Goal: Task Accomplishment & Management: Manage account settings

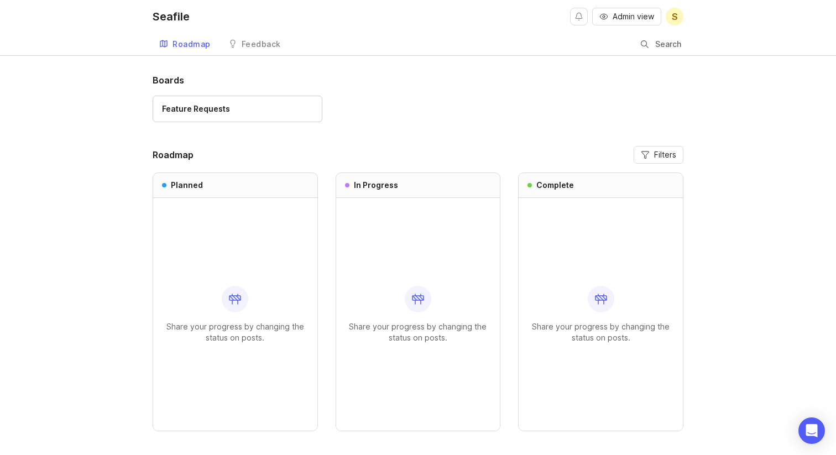
click at [411, 82] on h1 "Boards" at bounding box center [418, 80] width 531 height 13
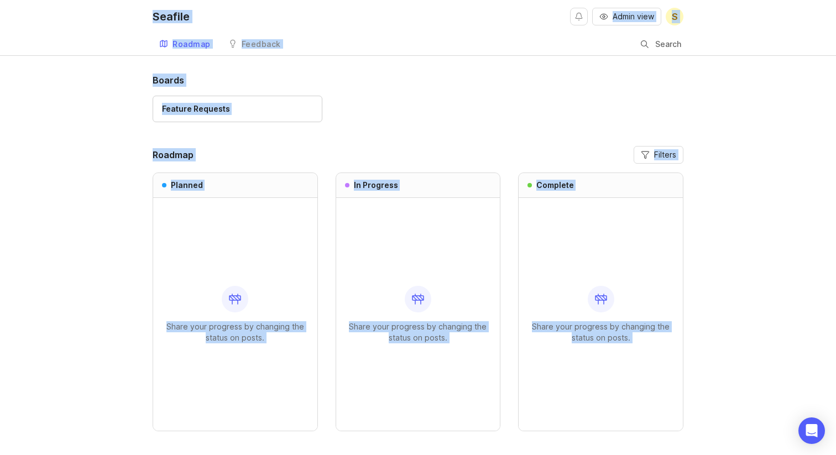
click at [351, 70] on div "Seafile Admin view S Roadmap Feedback Feature Requests Search Boards Feature Re…" at bounding box center [418, 245] width 836 height 491
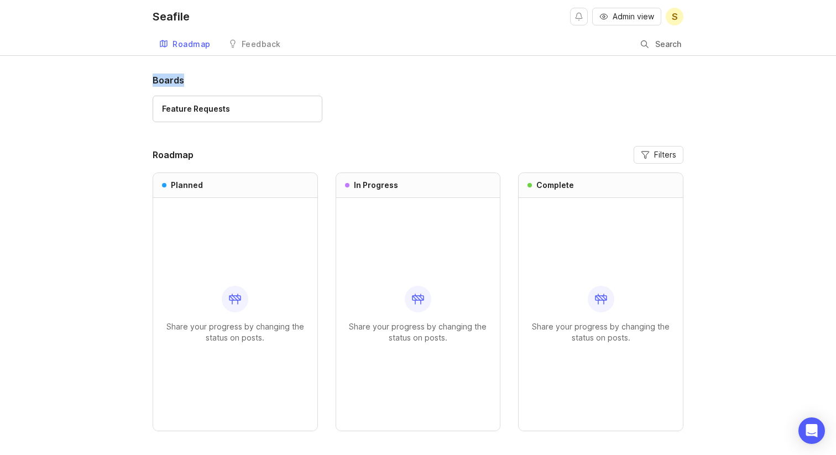
click at [351, 70] on div "Seafile Admin view S Roadmap Feedback Feature Requests Search Boards Feature Re…" at bounding box center [418, 245] width 836 height 491
click at [270, 46] on div "Feedback" at bounding box center [261, 44] width 39 height 8
click at [257, 38] on link "Feedback" at bounding box center [255, 44] width 66 height 23
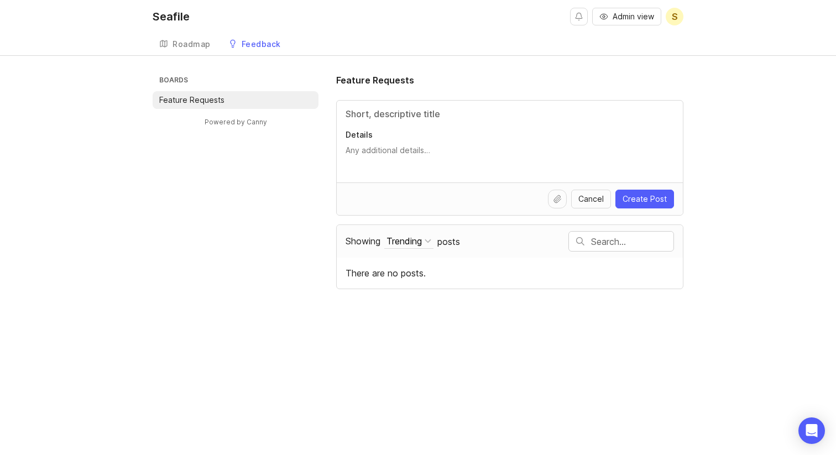
click at [274, 258] on div "Boards Feature Requests Powered by Canny Feature Requests Details Cancel Create…" at bounding box center [418, 182] width 531 height 216
click at [630, 19] on span "Admin view" at bounding box center [633, 16] width 41 height 11
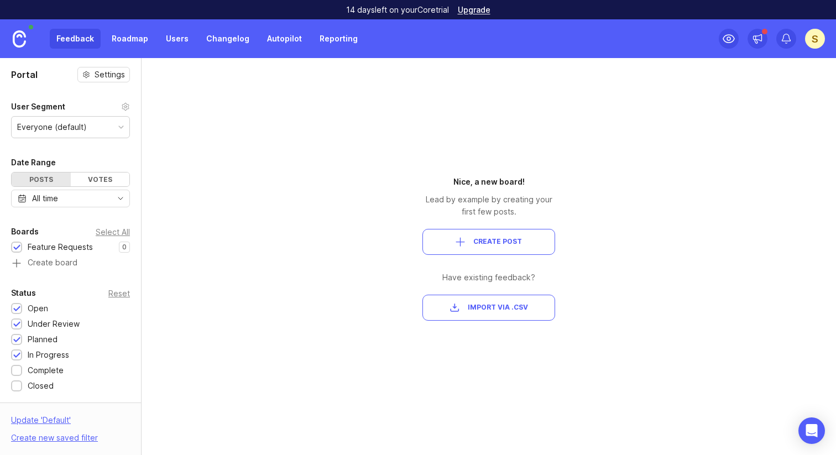
click at [478, 85] on div "Nice, a new board! Lead by example by creating your first few posts. Create Pos…" at bounding box center [488, 256] width 199 height 397
click at [308, 259] on div "Portal Settings User Segment Everyone (default) Date Range Posts Votes All time…" at bounding box center [418, 256] width 836 height 397
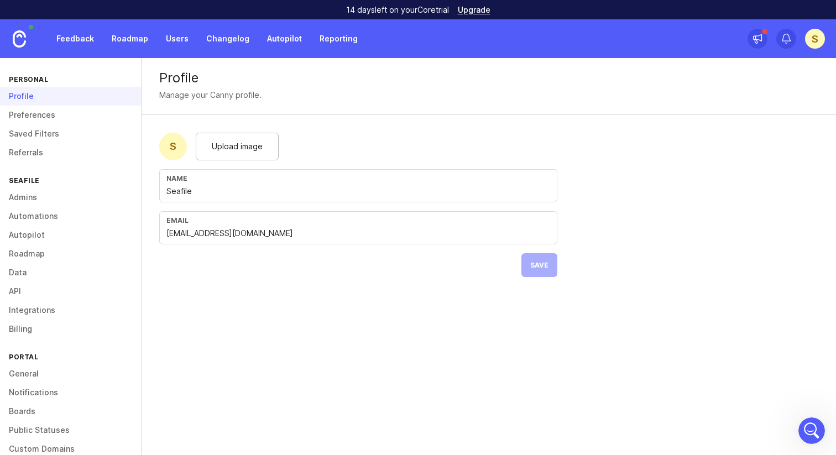
click at [71, 114] on link "Preferences" at bounding box center [70, 115] width 141 height 19
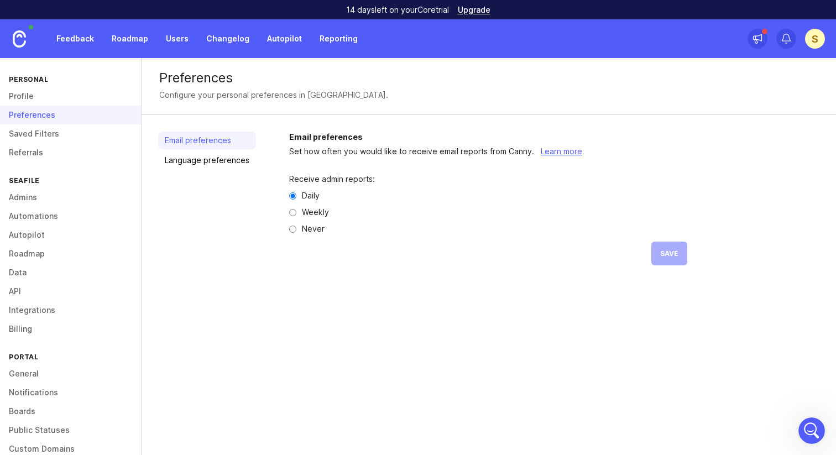
click at [200, 165] on link "Language preferences" at bounding box center [207, 160] width 98 height 18
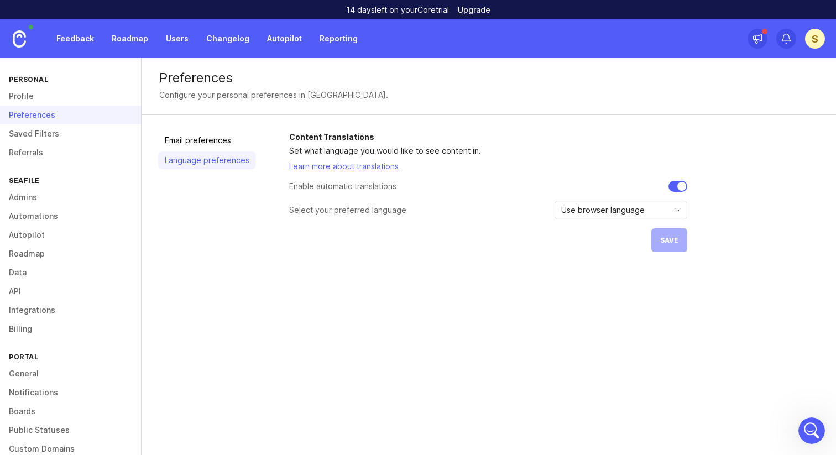
click at [605, 212] on span "Use browser language" at bounding box center [602, 210] width 83 height 12
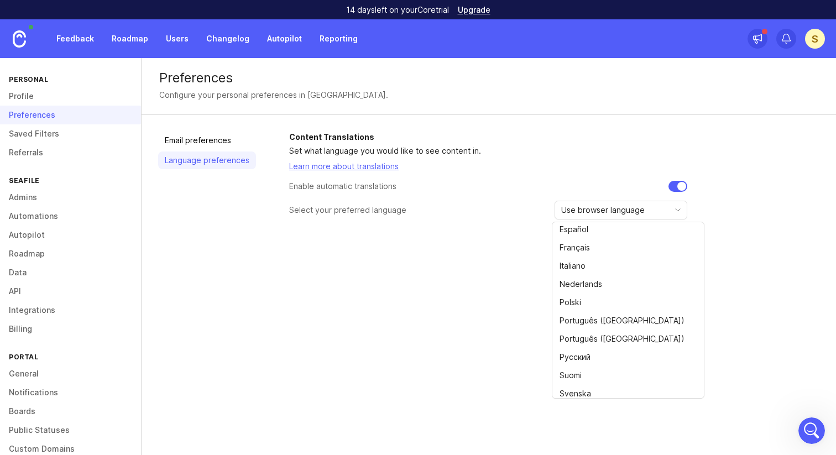
scroll to position [80, 0]
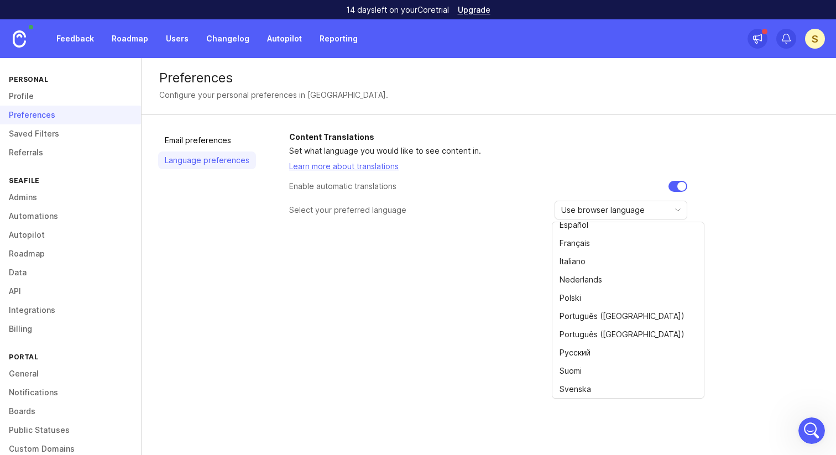
click at [432, 303] on div "Preferences Configure your personal preferences in Canny. Email preferences Lan…" at bounding box center [489, 256] width 694 height 397
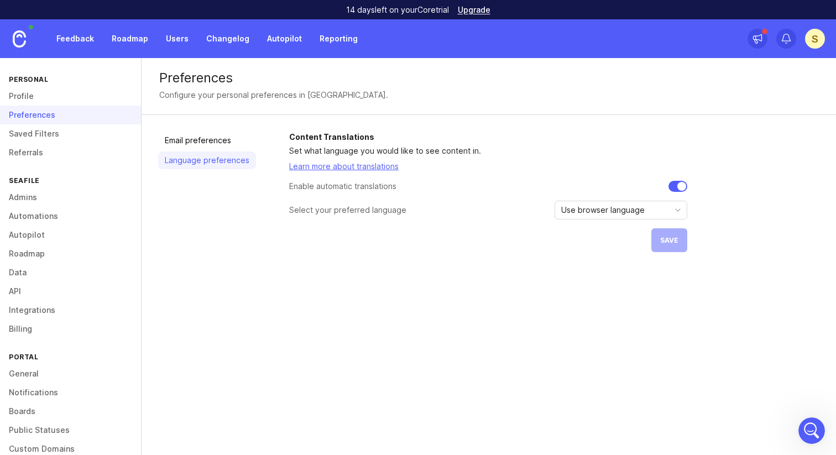
click at [88, 122] on div "Preferences" at bounding box center [70, 115] width 141 height 19
click at [43, 100] on link "Profile" at bounding box center [70, 96] width 141 height 19
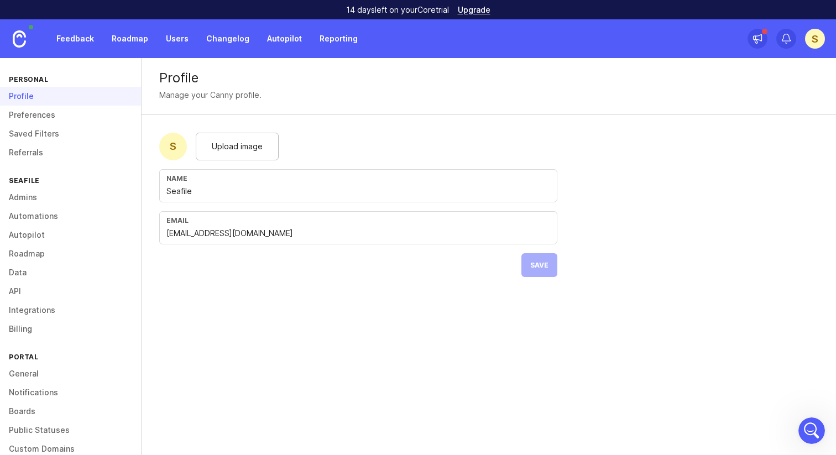
click at [41, 114] on link "Preferences" at bounding box center [70, 115] width 141 height 19
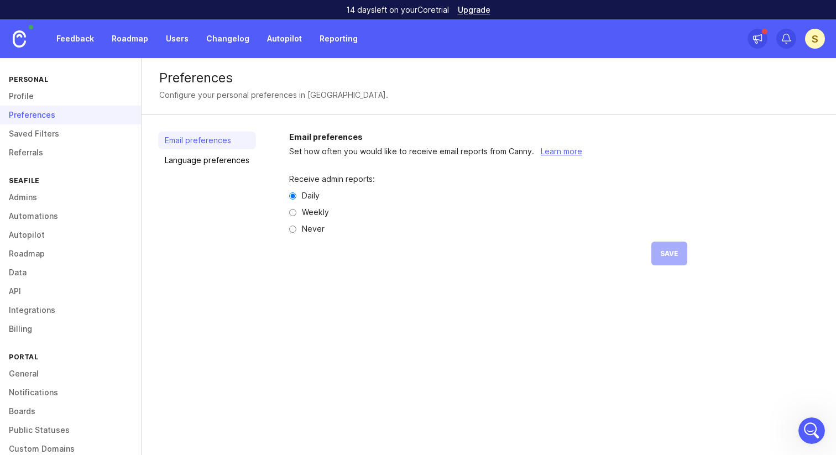
click at [42, 132] on link "Saved Filters" at bounding box center [70, 133] width 141 height 19
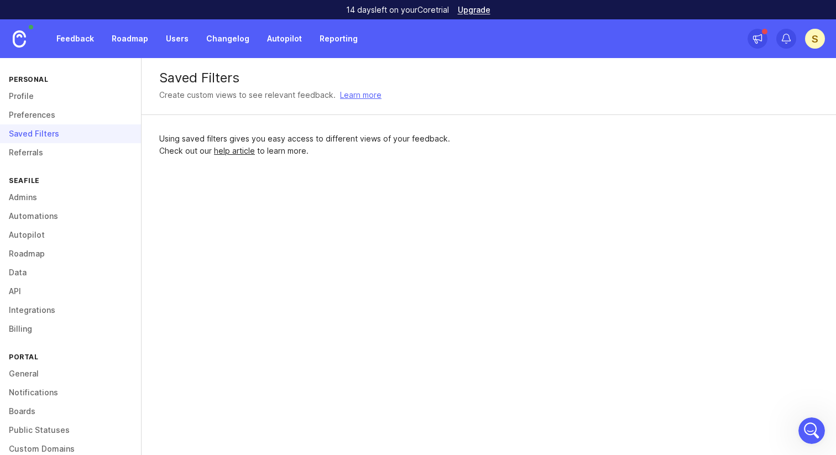
click at [66, 157] on link "Referrals" at bounding box center [70, 152] width 141 height 19
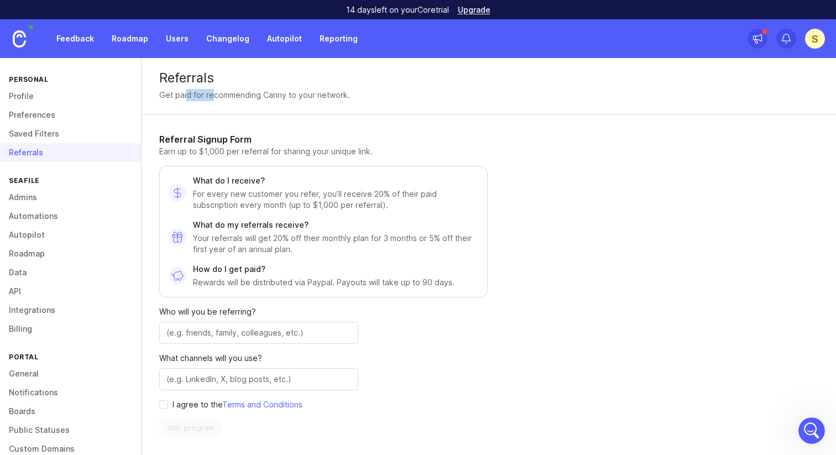
drag, startPoint x: 187, startPoint y: 93, endPoint x: 211, endPoint y: 93, distance: 23.2
click at [210, 93] on div "Get paid for recommending Canny to your network." at bounding box center [254, 95] width 191 height 12
click at [233, 93] on div "Get paid for recommending Canny to your network." at bounding box center [254, 95] width 191 height 12
click at [258, 102] on div "Referrals Get paid for recommending Canny to your network." at bounding box center [489, 86] width 694 height 57
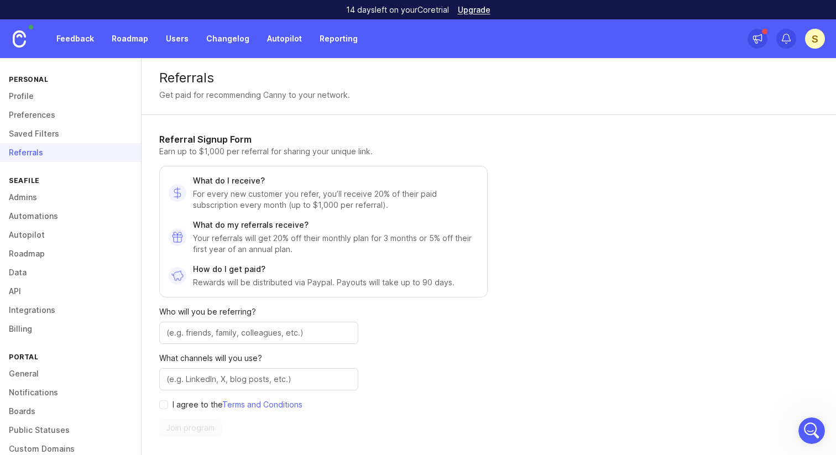
click at [172, 143] on h1 "Referral Signup Form" at bounding box center [323, 139] width 328 height 13
click at [741, 41] on div "Feedback Roadmap Users Changelog Autopilot Reporting S" at bounding box center [418, 38] width 836 height 39
click at [754, 41] on icon at bounding box center [757, 38] width 11 height 11
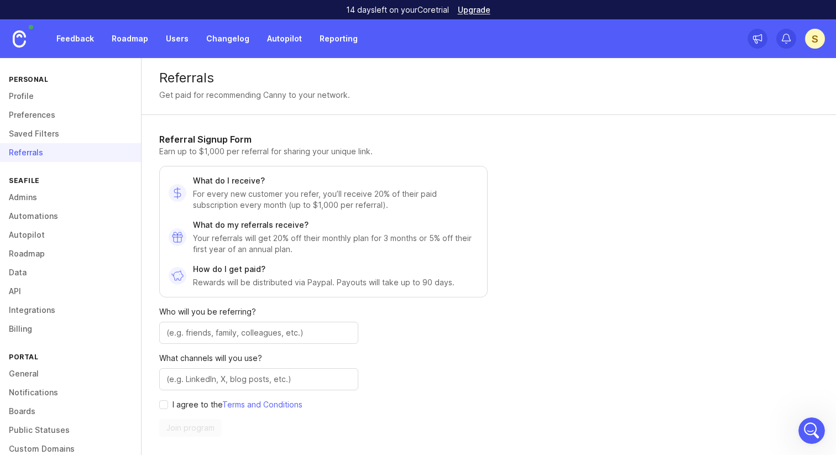
click at [587, 109] on div "Referrals Get paid for recommending Canny to your network." at bounding box center [489, 86] width 694 height 57
drag, startPoint x: 253, startPoint y: 180, endPoint x: 181, endPoint y: 180, distance: 72.4
click at [181, 180] on div "What do I receive? For every new customer you refer, you’ll receive 20% of thei…" at bounding box center [324, 192] width 310 height 35
click at [221, 180] on p "What do I receive?" at bounding box center [335, 180] width 285 height 11
drag, startPoint x: 274, startPoint y: 182, endPoint x: 168, endPoint y: 182, distance: 106.7
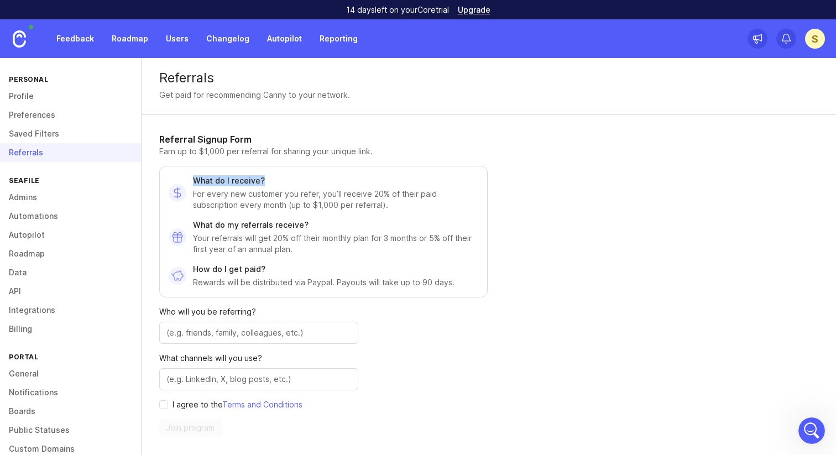
click at [168, 182] on div "What do I receive? For every new customer you refer, you’ll receive 20% of thei…" at bounding box center [323, 232] width 328 height 132
click at [236, 184] on p "What do I receive?" at bounding box center [335, 180] width 285 height 11
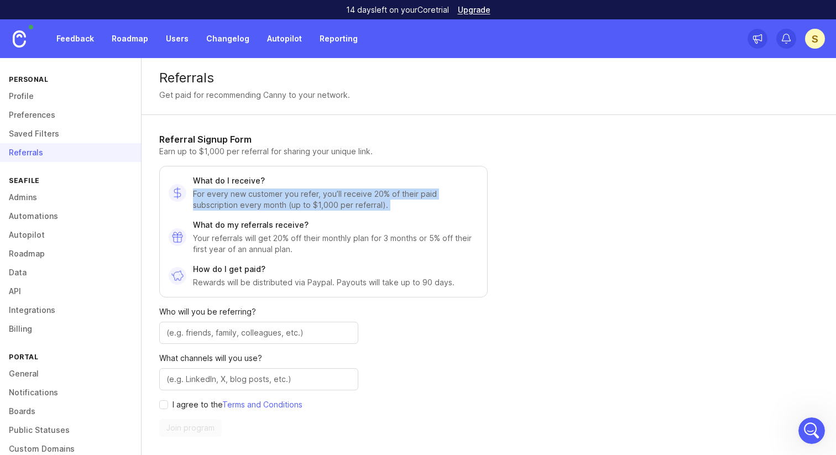
drag, startPoint x: 191, startPoint y: 192, endPoint x: 361, endPoint y: 217, distance: 171.5
click at [361, 217] on div "What do I receive? For every new customer you refer, you’ll receive 20% of thei…" at bounding box center [323, 232] width 328 height 132
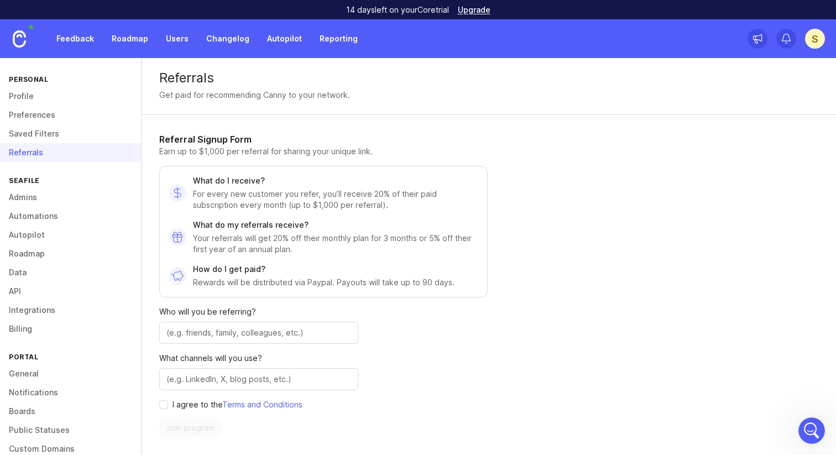
click at [81, 194] on link "Admins" at bounding box center [70, 197] width 141 height 19
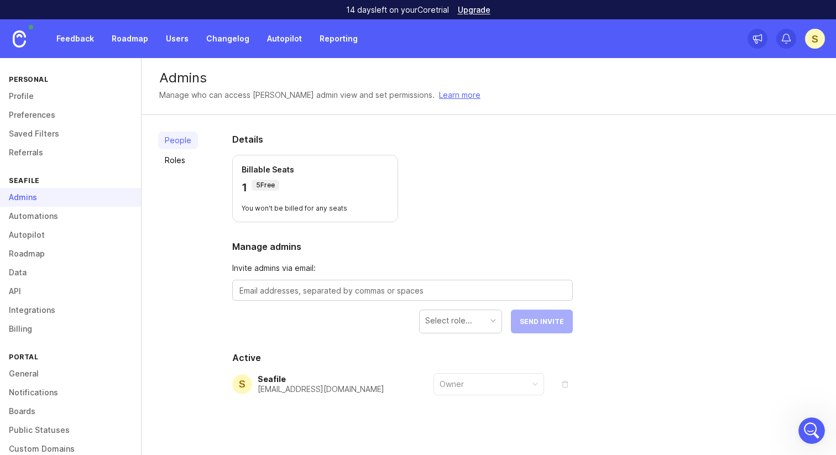
click at [305, 286] on textarea at bounding box center [402, 291] width 326 height 12
click at [443, 316] on div "Select role..." at bounding box center [448, 321] width 47 height 12
click at [444, 317] on div "Select role..." at bounding box center [448, 321] width 47 height 12
click at [405, 339] on div "Details Billable Seats 1 5 Free You won't be billed for any seats Manage admins…" at bounding box center [403, 290] width 376 height 351
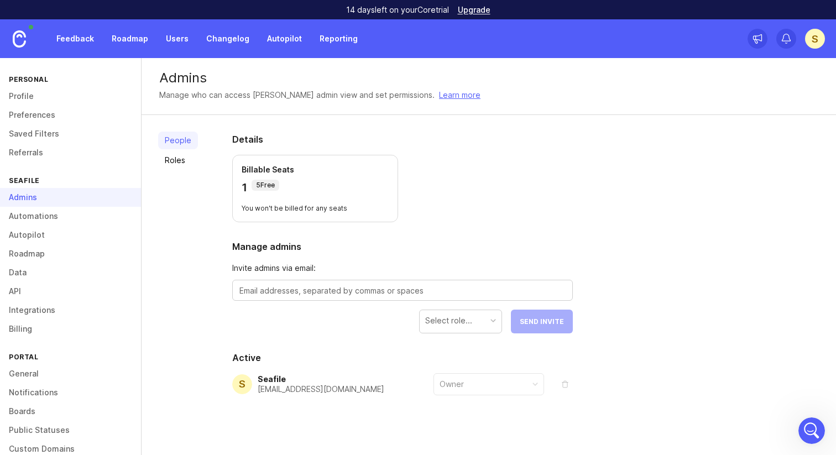
click at [177, 160] on link "Roles" at bounding box center [178, 160] width 40 height 18
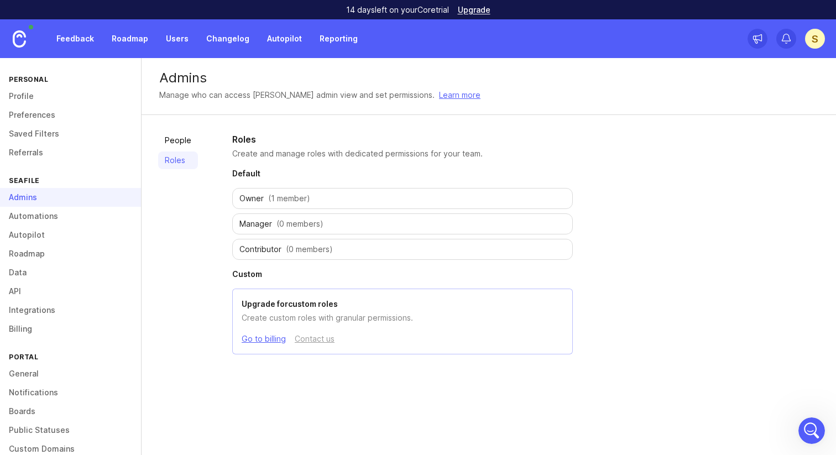
click at [186, 141] on link "People" at bounding box center [178, 141] width 40 height 18
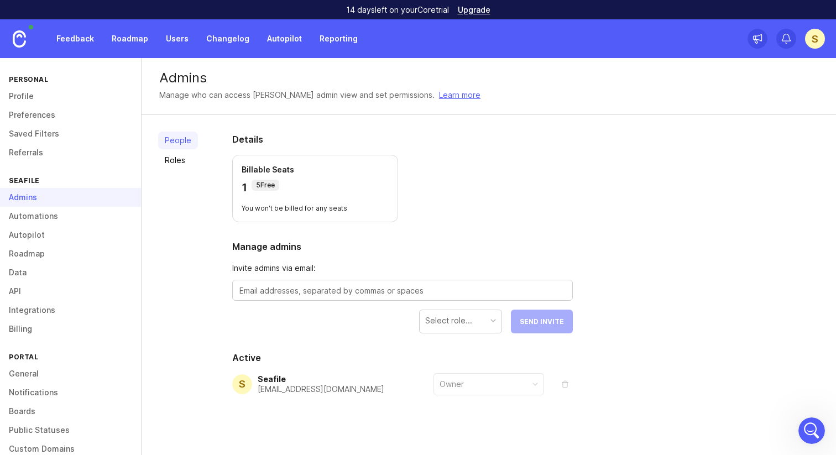
scroll to position [11, 0]
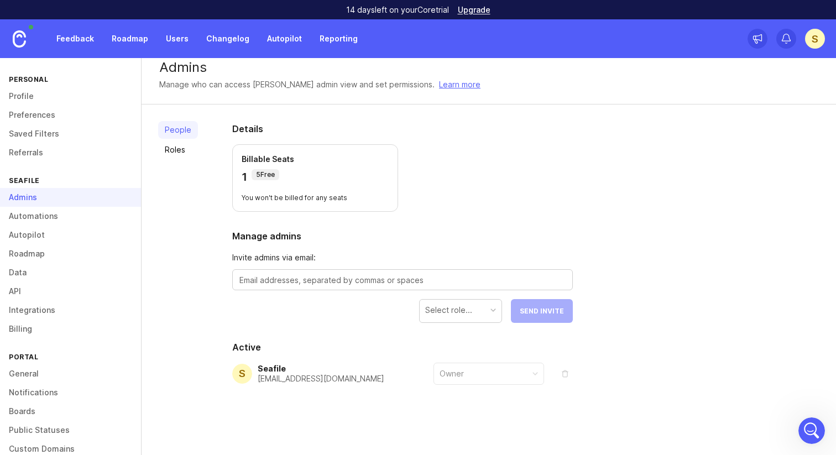
click at [475, 376] on div "Owner" at bounding box center [488, 373] width 109 height 21
click at [565, 377] on button "remove" at bounding box center [564, 373] width 15 height 15
click at [564, 373] on button "remove" at bounding box center [564, 373] width 15 height 15
